Goal: Information Seeking & Learning: Learn about a topic

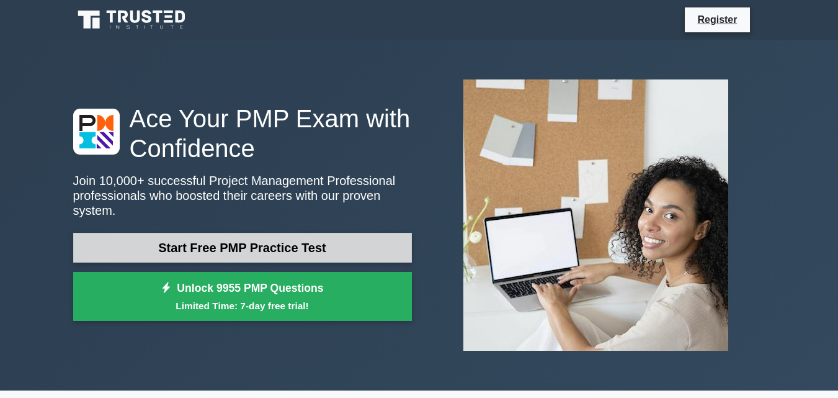
click at [354, 248] on link "Start Free PMP Practice Test" at bounding box center [242, 248] width 339 height 30
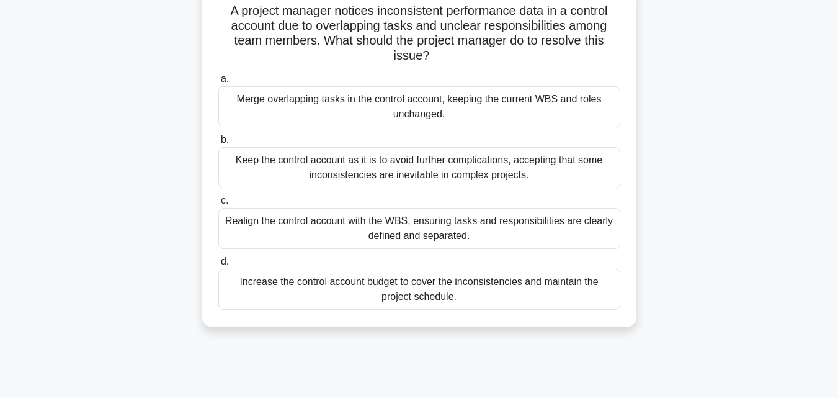
scroll to position [91, 0]
drag, startPoint x: 70, startPoint y: 297, endPoint x: 296, endPoint y: 366, distance: 236.8
click at [296, 366] on div "8:23 Stop PMP Intermediate 1/10 A project manager notices inconsistent performa…" at bounding box center [420, 264] width 708 height 621
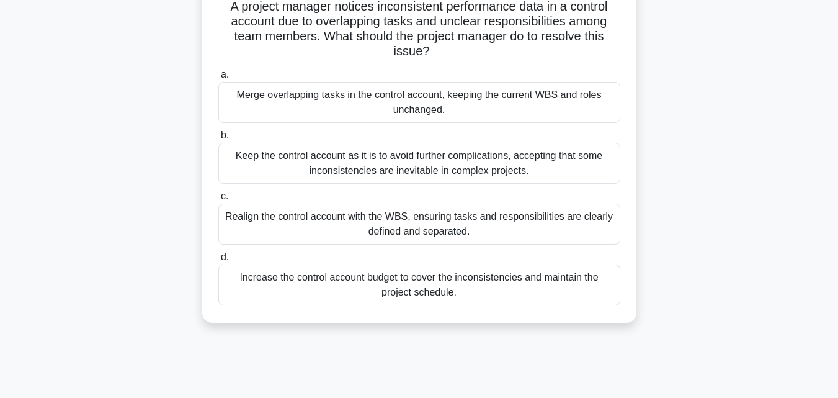
click at [264, 218] on div "Realign the control account with the WBS, ensuring tasks and responsibilities a…" at bounding box center [419, 224] width 402 height 41
click at [218, 200] on input "c. Realign the control account with the WBS, ensuring tasks and responsibilitie…" at bounding box center [218, 196] width 0 height 8
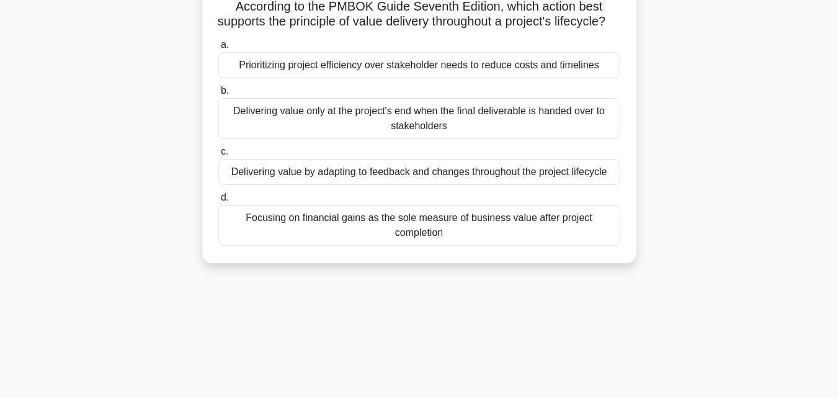
scroll to position [0, 0]
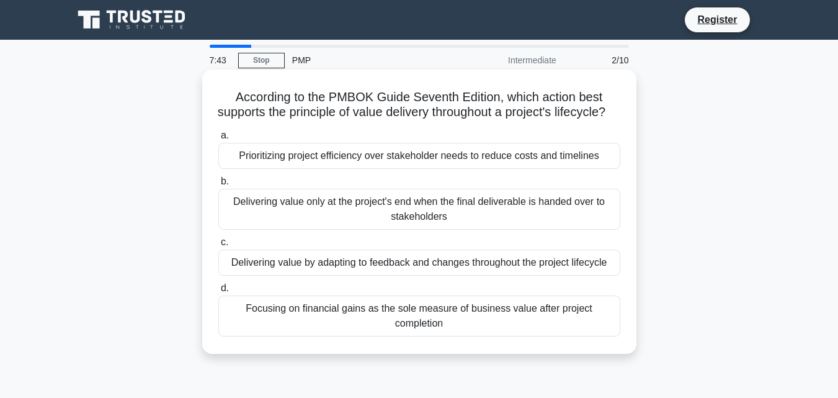
drag, startPoint x: 469, startPoint y: 321, endPoint x: 425, endPoint y: 313, distance: 45.4
drag, startPoint x: 425, startPoint y: 313, endPoint x: 325, endPoint y: 326, distance: 100.8
click at [325, 326] on div "Focusing on financial gains as the sole measure of business value after project…" at bounding box center [419, 315] width 402 height 41
click at [218, 292] on input "d. Focusing on financial gains as the sole measure of business value after proj…" at bounding box center [218, 288] width 0 height 8
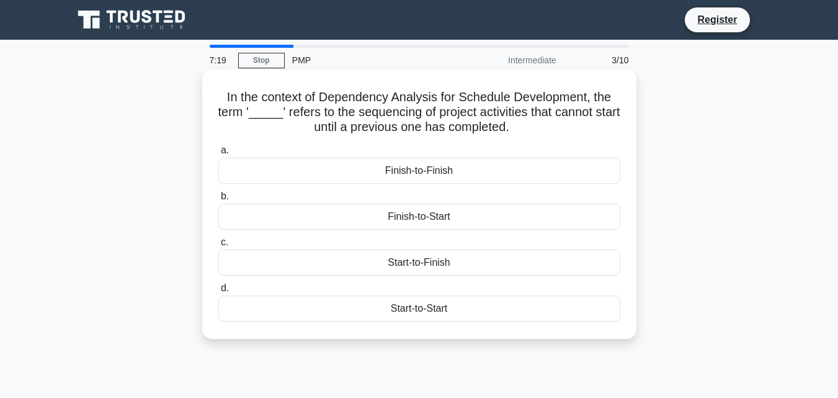
click at [421, 267] on div "Start-to-Finish" at bounding box center [419, 262] width 402 height 26
click at [218, 246] on input "c. Start-to-Finish" at bounding box center [218, 242] width 0 height 8
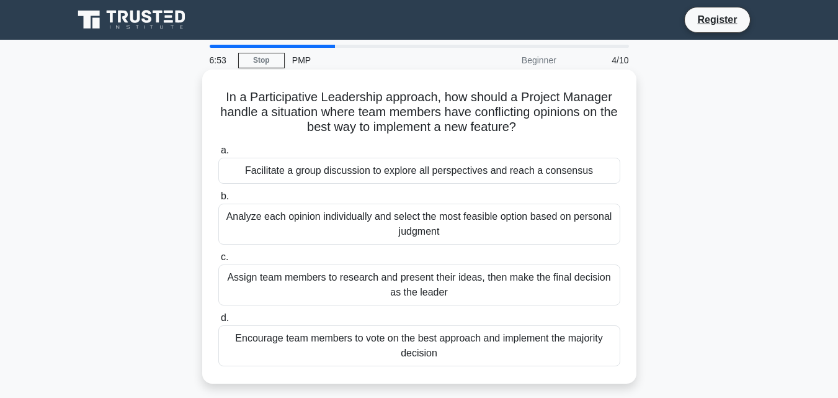
click at [455, 169] on div "Facilitate a group discussion to explore all perspectives and reach a consensus" at bounding box center [419, 171] width 402 height 26
click at [218, 155] on input "a. Facilitate a group discussion to explore all perspectives and reach a consen…" at bounding box center [218, 150] width 0 height 8
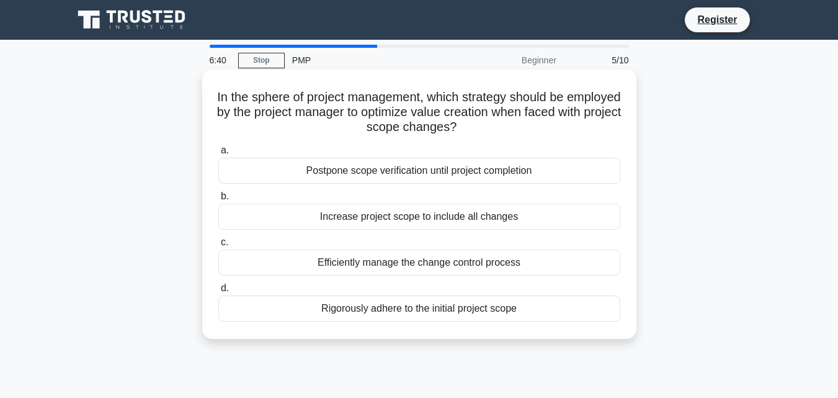
click at [463, 173] on div "Postpone scope verification until project completion" at bounding box center [419, 171] width 402 height 26
click at [218, 155] on input "a. Postpone scope verification until project completion" at bounding box center [218, 150] width 0 height 8
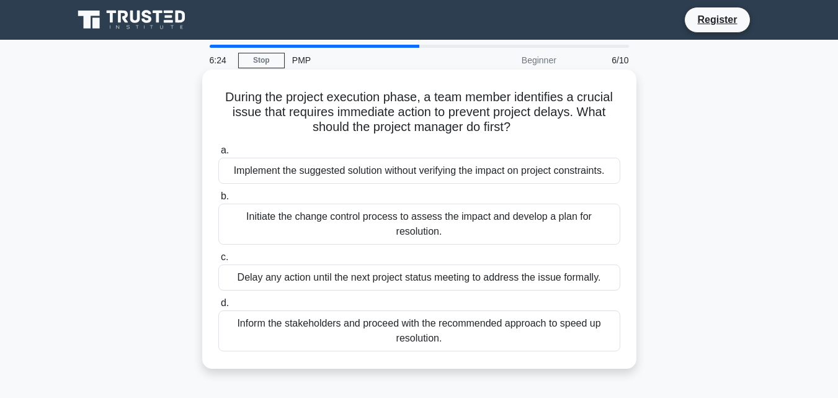
click at [450, 177] on div "Implement the suggested solution without verifying the impact on project constr…" at bounding box center [419, 171] width 402 height 26
click at [218, 155] on input "a. Implement the suggested solution without verifying the impact on project con…" at bounding box center [218, 150] width 0 height 8
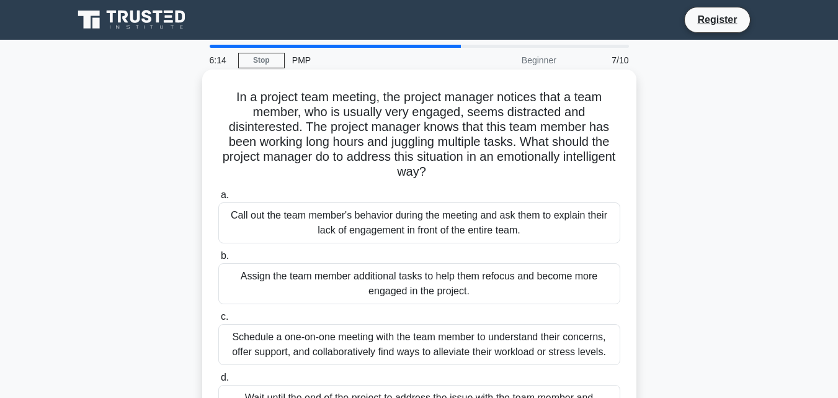
click at [375, 284] on div "Assign the team member additional tasks to help them refocus and become more en…" at bounding box center [419, 283] width 402 height 41
click at [218, 260] on input "b. Assign the team member additional tasks to help them refocus and become more…" at bounding box center [218, 256] width 0 height 8
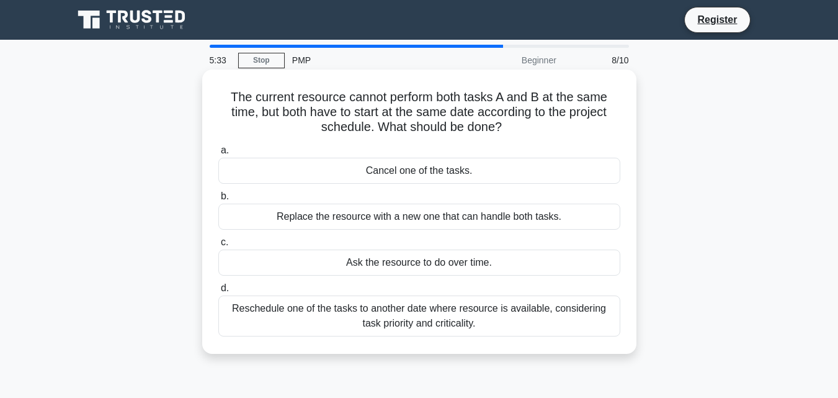
click at [401, 251] on div "Ask the resource to do over time." at bounding box center [419, 262] width 402 height 26
click at [218, 246] on input "c. Ask the resource to do over time." at bounding box center [218, 242] width 0 height 8
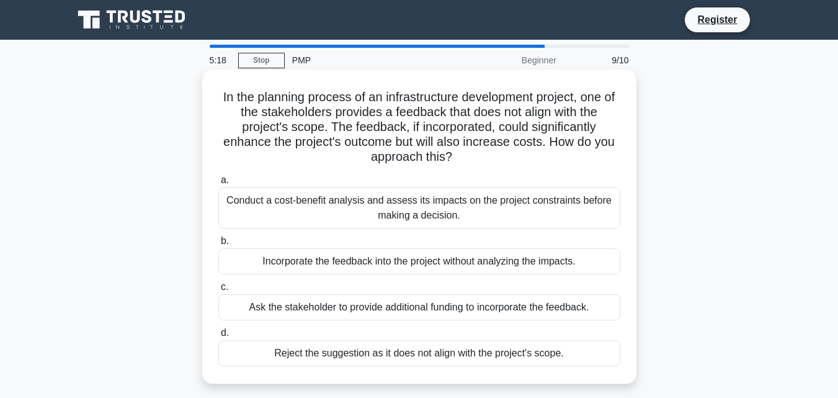
click at [368, 269] on div "Incorporate the feedback into the project without analyzing the impacts." at bounding box center [419, 261] width 402 height 26
click at [218, 245] on input "b. Incorporate the feedback into the project without analyzing the impacts." at bounding box center [218, 241] width 0 height 8
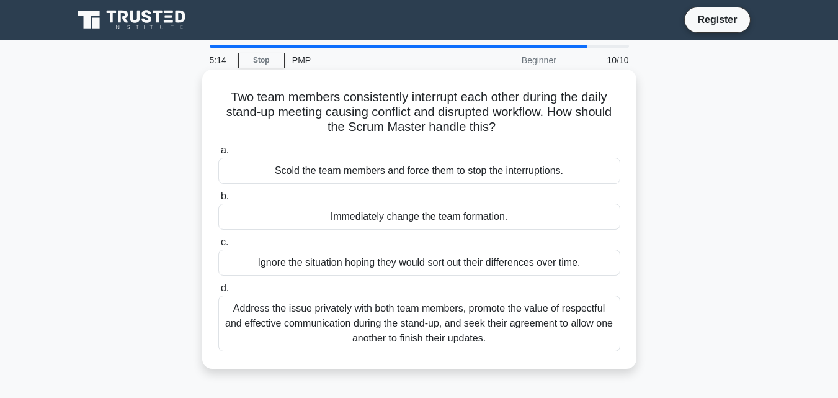
click at [379, 254] on div "Ignore the situation hoping they would sort out their differences over time." at bounding box center [419, 262] width 402 height 26
click at [218, 246] on input "c. Ignore the situation hoping they would sort out their differences over time." at bounding box center [218, 242] width 0 height 8
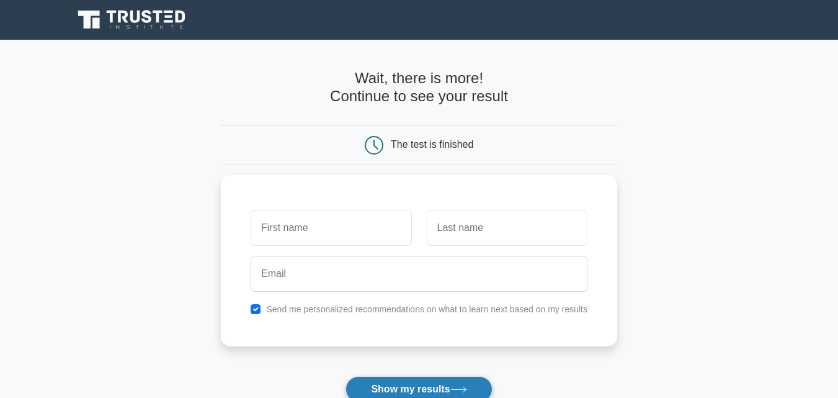
click at [485, 383] on button "Show my results" at bounding box center [419, 389] width 146 height 26
